Goal: Transaction & Acquisition: Purchase product/service

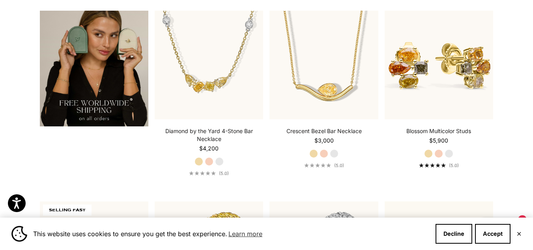
scroll to position [1326, 0]
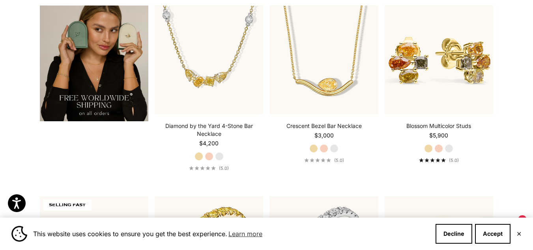
click at [175, 222] on div "This website uses cookies to ensure you get the best experience. Learn more Dec…" at bounding box center [266, 233] width 533 height 32
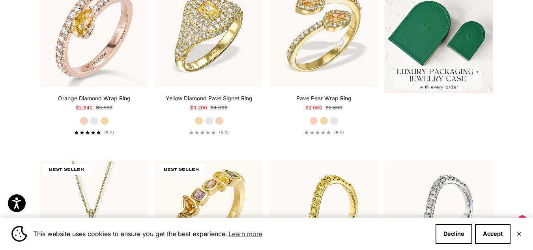
scroll to position [0, 0]
